Goal: Find specific page/section

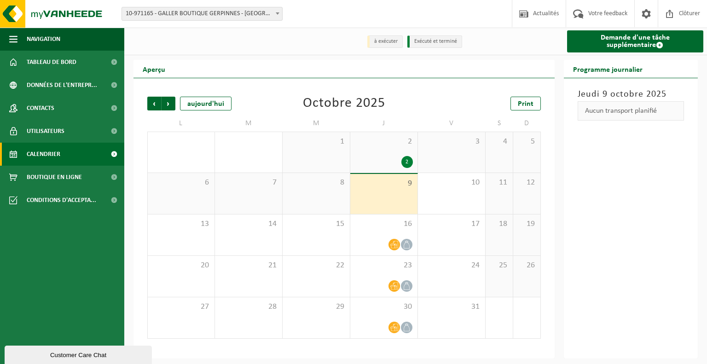
click at [384, 145] on span "2" at bounding box center [384, 142] width 58 height 10
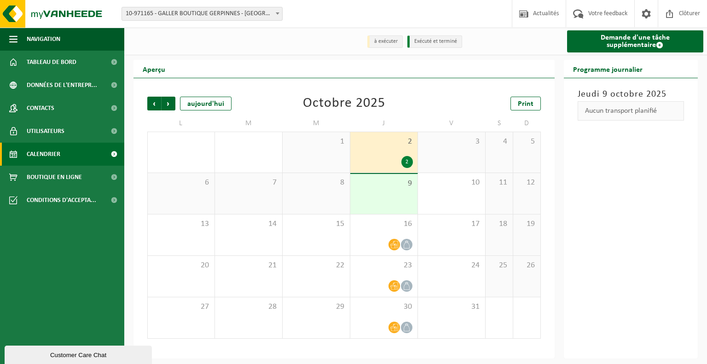
click at [377, 192] on div "9" at bounding box center [383, 194] width 67 height 40
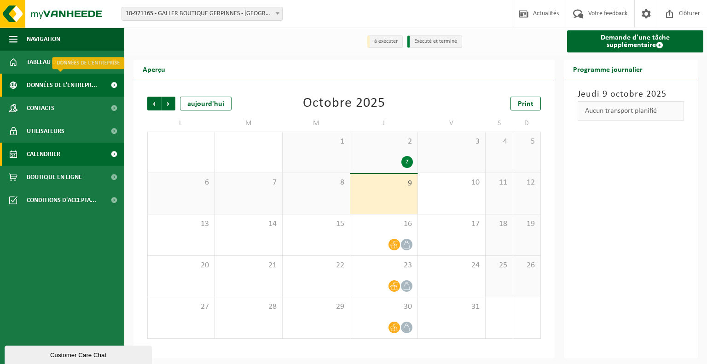
click at [81, 89] on span "Données de l'entrepr..." at bounding box center [62, 85] width 70 height 23
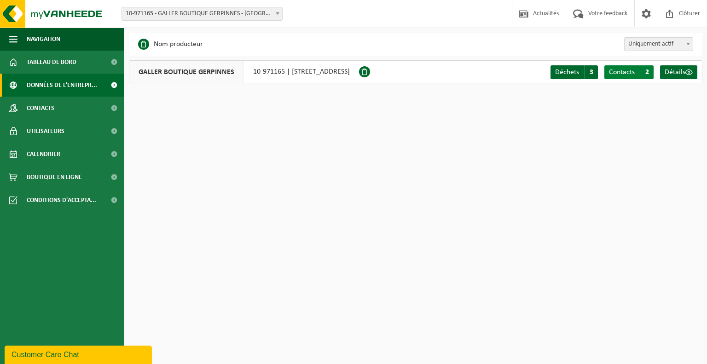
click at [620, 71] on span "Contacts" at bounding box center [622, 72] width 26 height 7
